Goal: Task Accomplishment & Management: Manage account settings

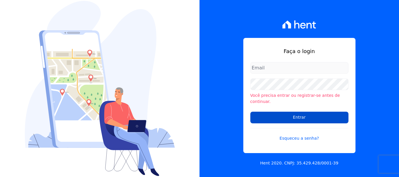
type input "[EMAIL_ADDRESS][DOMAIN_NAME]"
click at [300, 118] on input "Entrar" at bounding box center [299, 118] width 98 height 12
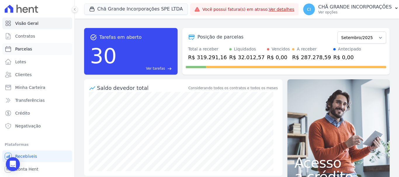
click at [23, 51] on span "Parcelas" at bounding box center [23, 49] width 17 height 6
select select
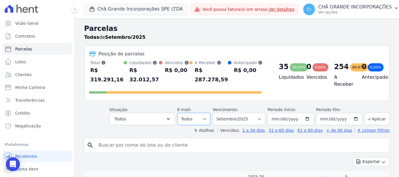
click at [203, 114] on select "Todos Lido Não-lido" at bounding box center [193, 119] width 33 height 12
click at [196, 113] on select "Todos Lido Não-lido" at bounding box center [193, 119] width 33 height 12
click at [165, 113] on button "Todos" at bounding box center [142, 119] width 65 height 12
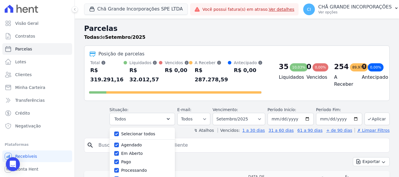
click at [137, 151] on label "Em Aberto" at bounding box center [132, 153] width 22 height 5
click at [119, 151] on input "Em Aberto" at bounding box center [116, 153] width 5 height 5
checkbox input "false"
click at [119, 151] on input "Em Aberto" at bounding box center [116, 153] width 5 height 5
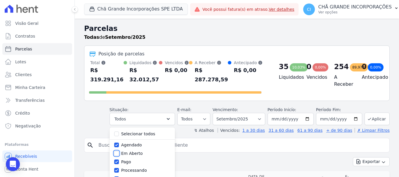
checkbox input "true"
click at [119, 132] on input "Selecionar todos" at bounding box center [116, 134] width 5 height 5
checkbox input "false"
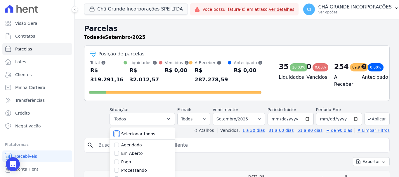
checkbox input "false"
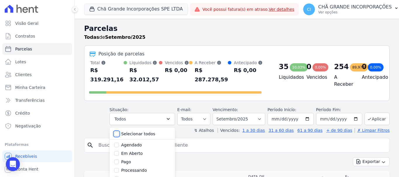
checkbox input "false"
click at [119, 151] on input "Em Aberto" at bounding box center [116, 153] width 5 height 5
checkbox input "true"
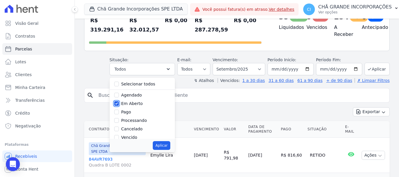
scroll to position [58, 0]
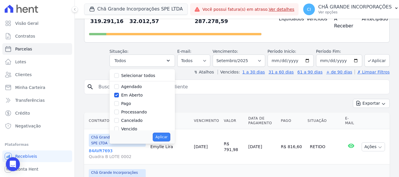
click at [163, 133] on button "Aplicar" at bounding box center [161, 137] width 17 height 9
select select "pending"
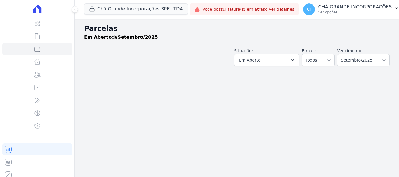
select select
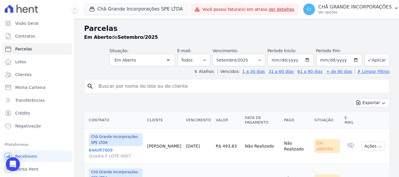
click at [98, 150] on link "84AVR7609 Quadra F LOTE 0007" at bounding box center [116, 154] width 54 height 12
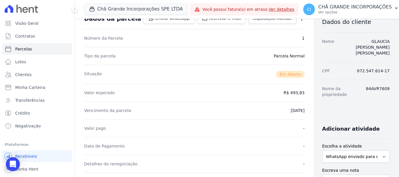
scroll to position [117, 0]
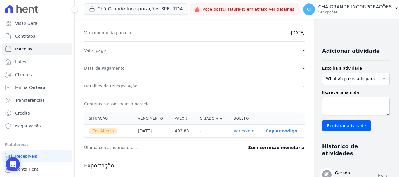
click at [234, 129] on link "Ver boleto" at bounding box center [244, 131] width 21 height 5
